Goal: Transaction & Acquisition: Purchase product/service

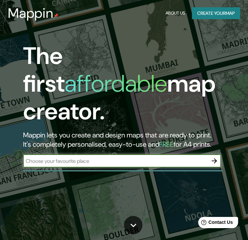
click at [219, 12] on button "Create your map" at bounding box center [216, 13] width 48 height 12
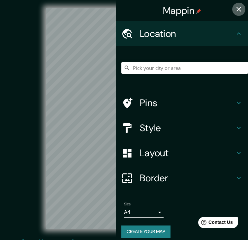
click at [235, 6] on icon "button" at bounding box center [239, 9] width 8 height 8
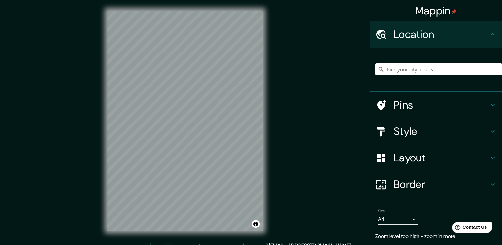
click at [253, 118] on div "© Mapbox © OpenStreetMap Improve this map" at bounding box center [185, 121] width 452 height 220
click at [253, 153] on h4 "Layout" at bounding box center [441, 157] width 95 height 13
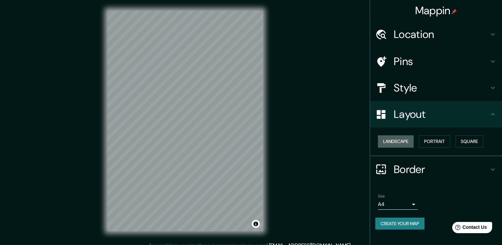
click at [253, 142] on button "Landscape" at bounding box center [396, 141] width 36 height 12
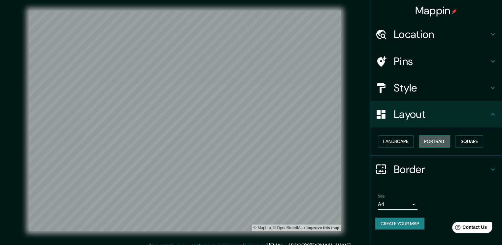
click at [253, 143] on button "Portrait" at bounding box center [434, 141] width 31 height 12
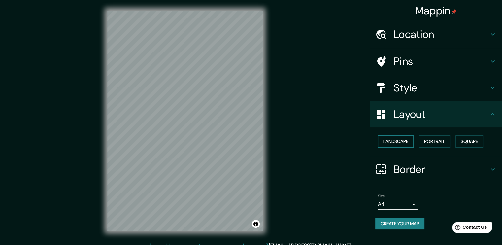
click at [253, 140] on button "Landscape" at bounding box center [396, 141] width 36 height 12
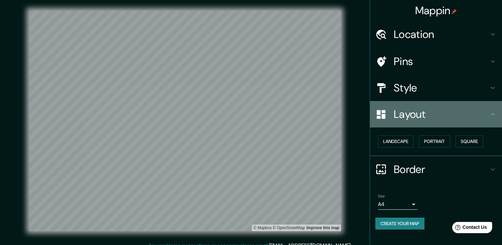
click at [253, 111] on h4 "Layout" at bounding box center [441, 114] width 95 height 13
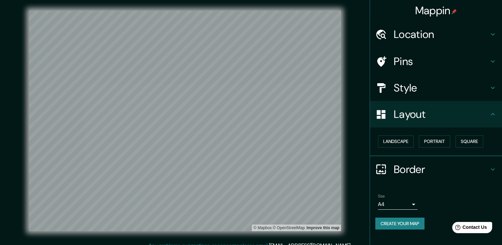
click at [253, 87] on div at bounding box center [384, 88] width 18 height 12
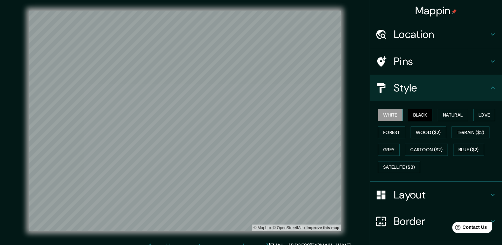
click at [253, 116] on button "Black" at bounding box center [420, 115] width 25 height 12
click at [253, 111] on button "Natural" at bounding box center [452, 115] width 30 height 12
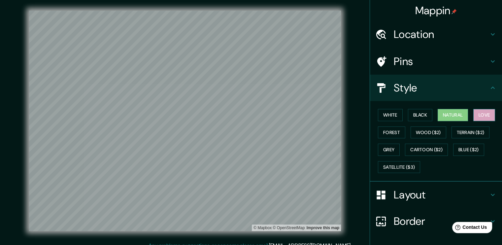
click at [253, 113] on button "Love" at bounding box center [484, 115] width 22 height 12
click at [253, 124] on div "White Black Natural Love Forest Wood ($2) Terrain ($2) Grey Cartoon ($2) Blue (…" at bounding box center [438, 140] width 127 height 69
click at [253, 129] on button "Forest" at bounding box center [391, 132] width 27 height 12
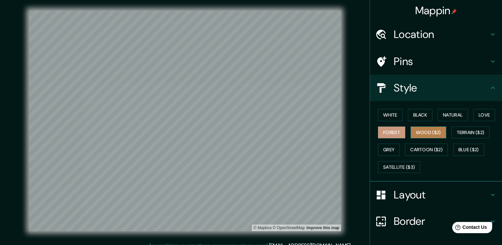
click at [253, 136] on button "Wood ($2)" at bounding box center [428, 132] width 36 height 12
click at [253, 114] on button "White" at bounding box center [390, 115] width 25 height 12
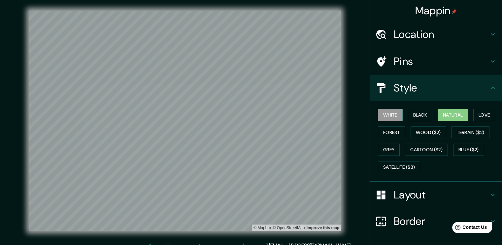
click at [253, 113] on button "Natural" at bounding box center [452, 115] width 30 height 12
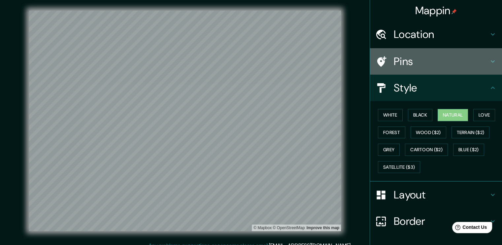
click at [253, 60] on h4 "Pins" at bounding box center [441, 61] width 95 height 13
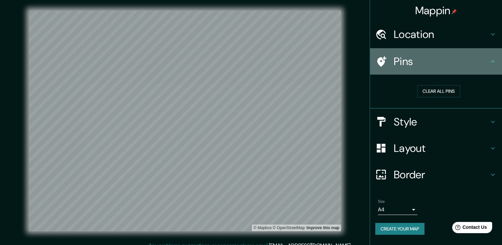
click at [253, 57] on h4 "Pins" at bounding box center [441, 61] width 95 height 13
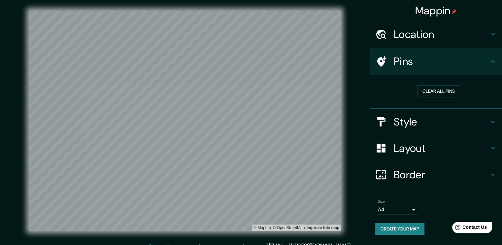
click at [253, 33] on h4 "Location" at bounding box center [441, 34] width 95 height 13
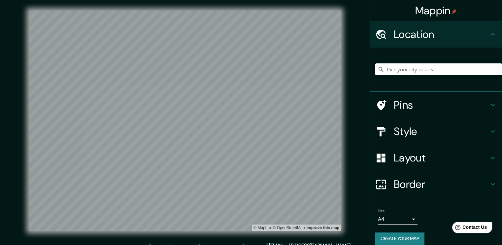
click at [253, 38] on h4 "Location" at bounding box center [441, 34] width 95 height 13
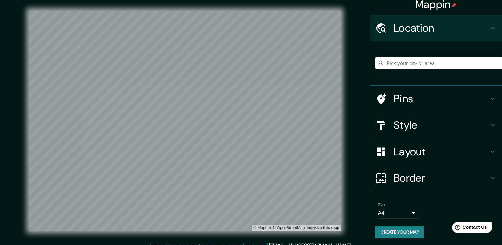
scroll to position [7, 0]
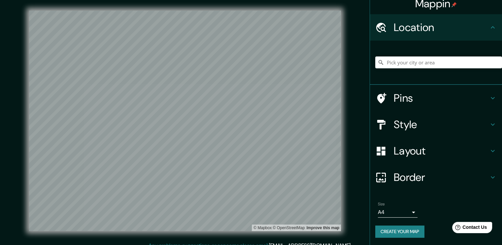
click at [253, 176] on h4 "Border" at bounding box center [441, 177] width 95 height 13
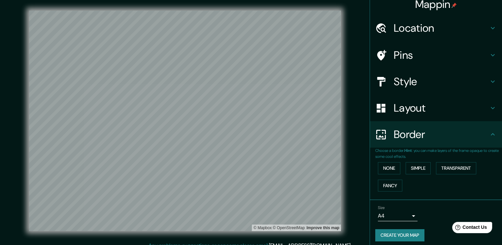
scroll to position [10, 0]
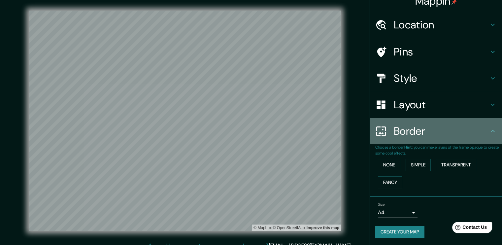
click at [253, 130] on h4 "Border" at bounding box center [441, 130] width 95 height 13
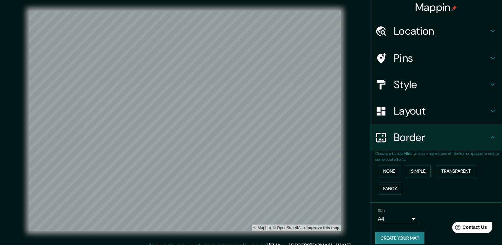
scroll to position [0, 0]
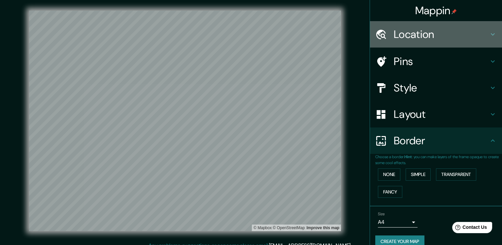
click at [253, 40] on h4 "Location" at bounding box center [441, 34] width 95 height 13
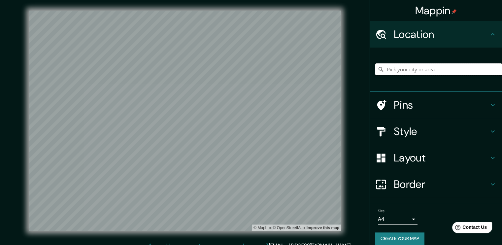
click at [253, 70] on input "Pick your city or area" at bounding box center [438, 69] width 127 height 12
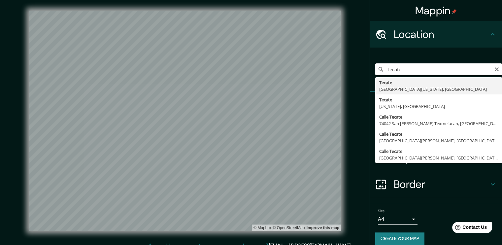
type input "Tecate, [GEOGRAPHIC_DATA][US_STATE], [GEOGRAPHIC_DATA]"
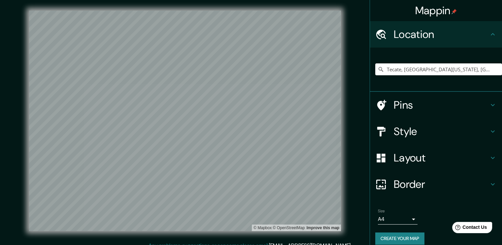
click at [253, 104] on h4 "Pins" at bounding box center [441, 104] width 95 height 13
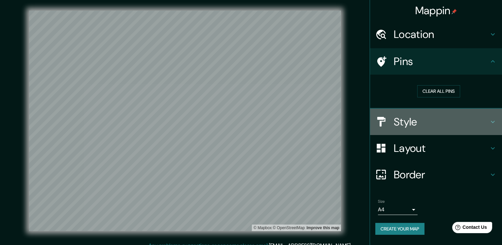
click at [253, 115] on h4 "Style" at bounding box center [441, 121] width 95 height 13
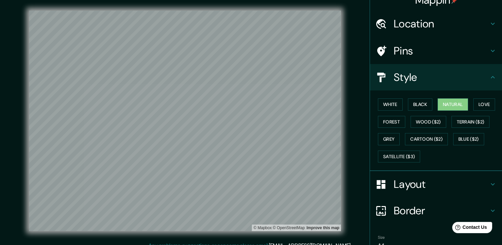
scroll to position [10, 0]
